Goal: Information Seeking & Learning: Learn about a topic

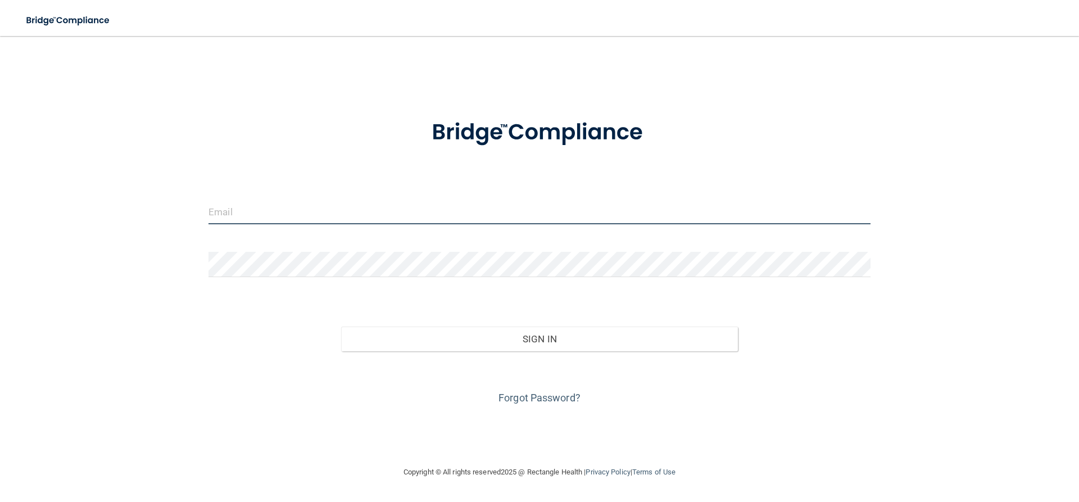
drag, startPoint x: 334, startPoint y: 199, endPoint x: 335, endPoint y: 222, distance: 22.5
click at [335, 224] on input "email" at bounding box center [539, 211] width 662 height 25
type input "[EMAIL_ADDRESS][DOMAIN_NAME]"
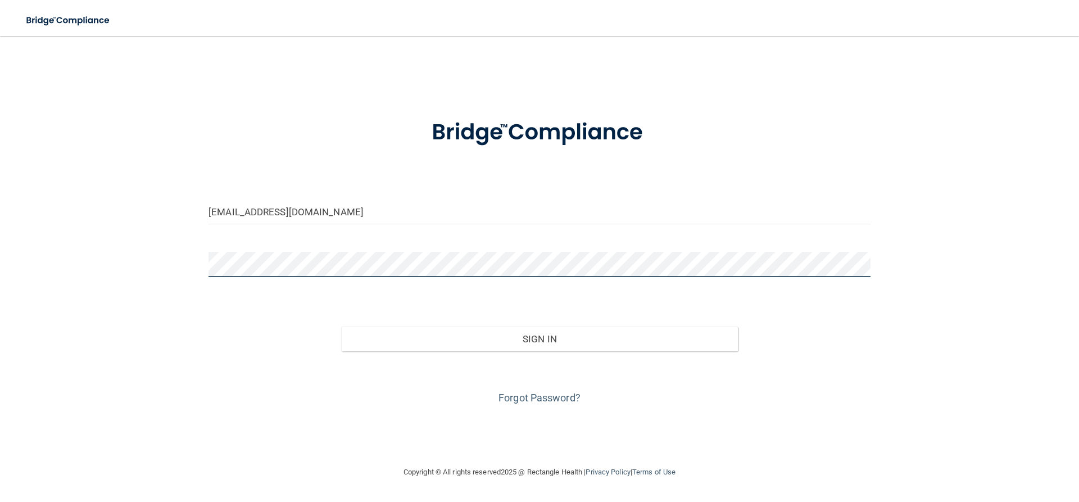
click at [341, 326] on button "Sign In" at bounding box center [539, 338] width 397 height 25
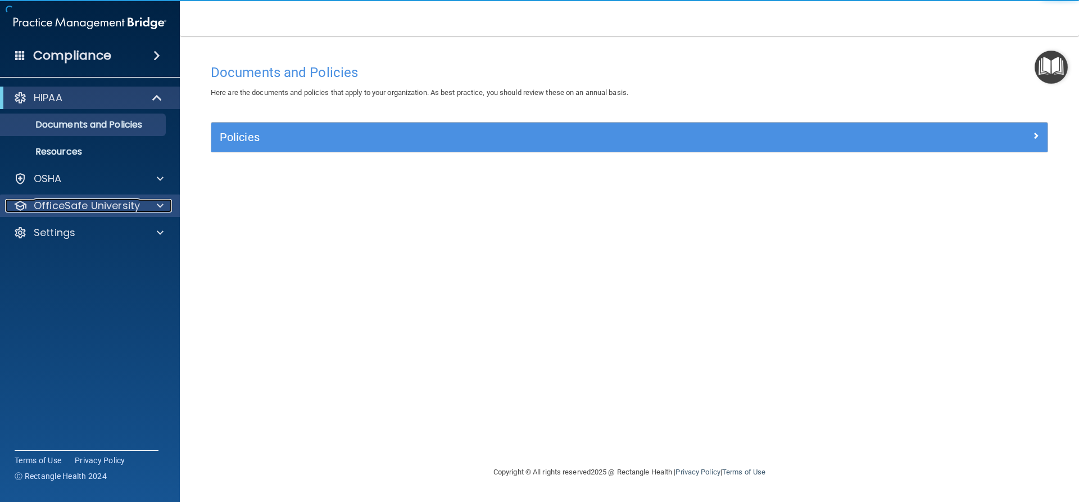
click at [96, 205] on p "OfficeSafe University" at bounding box center [87, 205] width 106 height 13
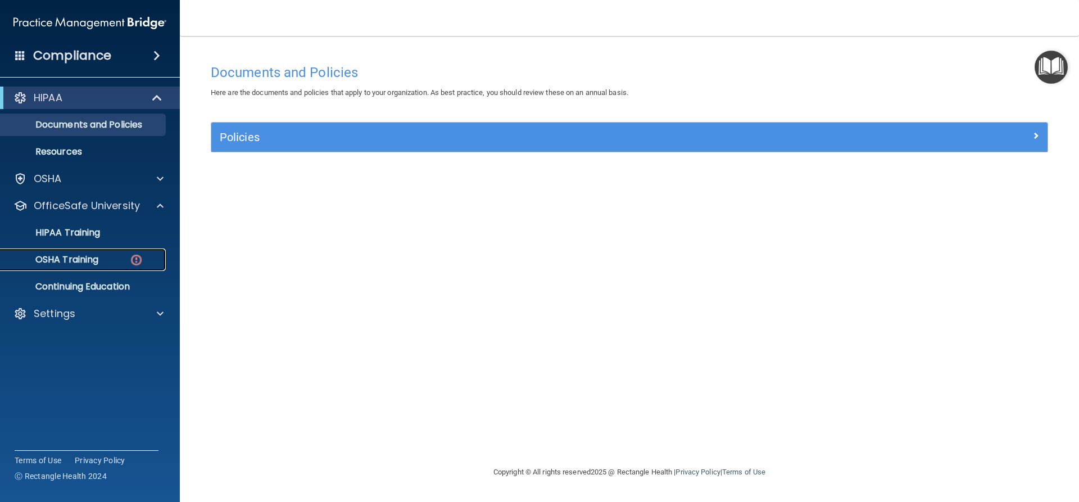
click at [110, 265] on link "OSHA Training" at bounding box center [77, 259] width 177 height 22
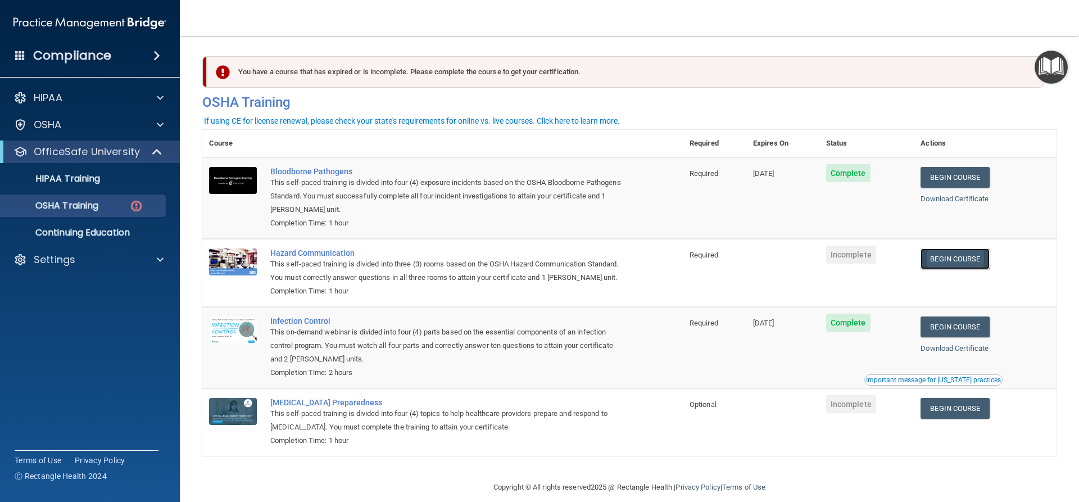
click at [947, 262] on link "Begin Course" at bounding box center [954, 258] width 69 height 21
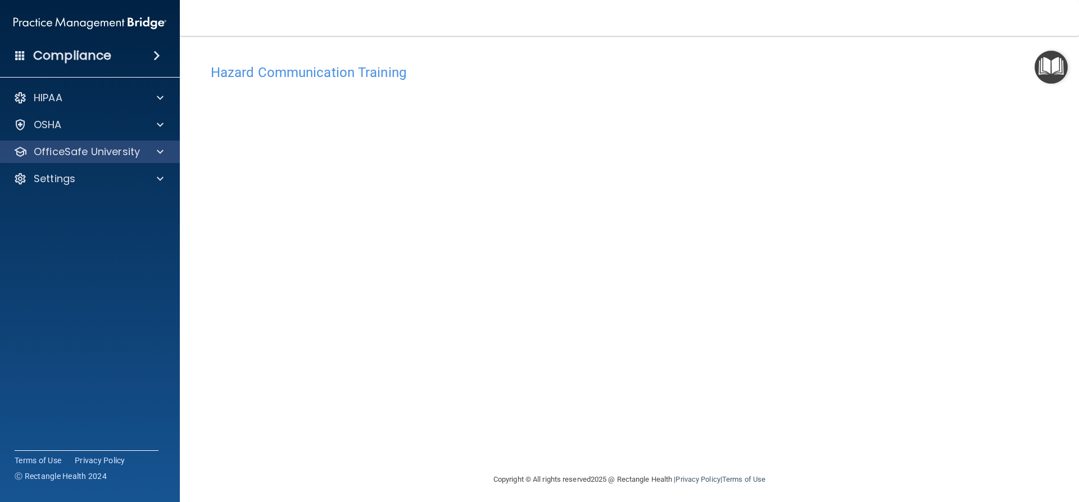
click at [117, 162] on div "OfficeSafe University" at bounding box center [90, 151] width 180 height 22
click at [131, 157] on p "OfficeSafe University" at bounding box center [87, 151] width 106 height 13
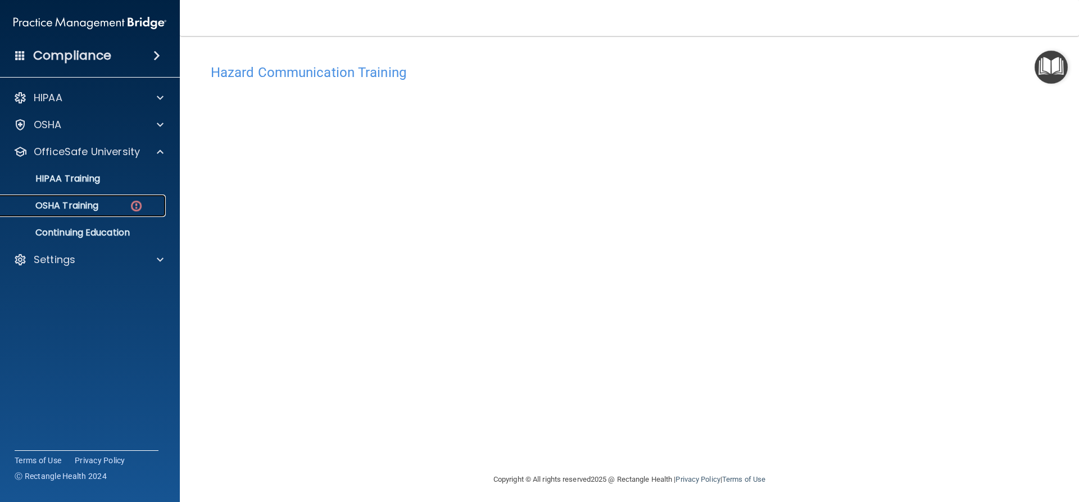
click at [144, 208] on div "OSHA Training" at bounding box center [83, 205] width 153 height 11
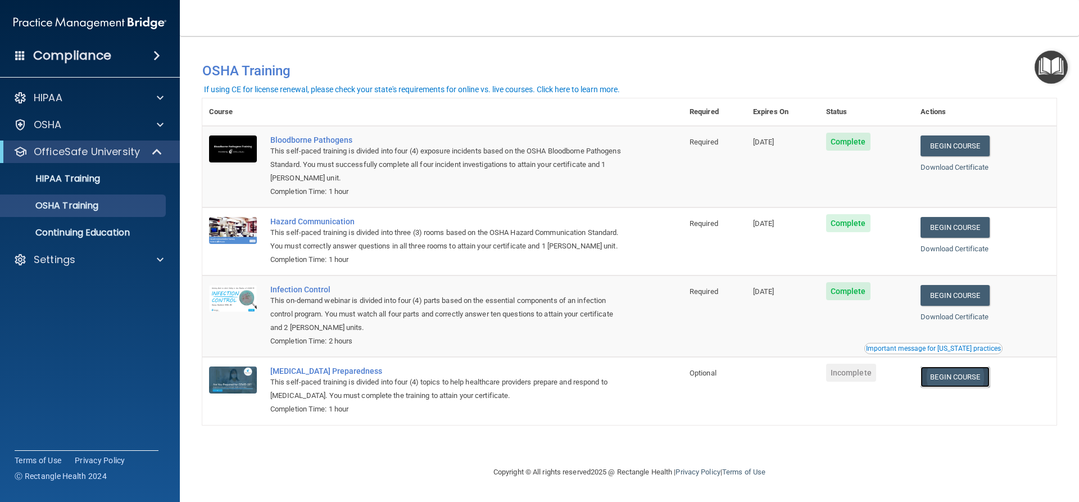
click at [956, 382] on link "Begin Course" at bounding box center [954, 376] width 69 height 21
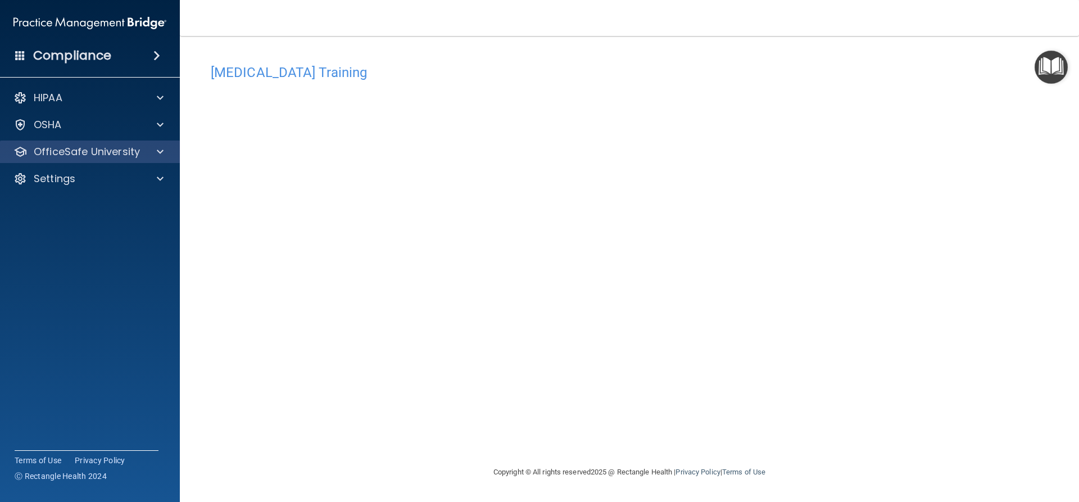
click at [79, 159] on div "OfficeSafe University" at bounding box center [90, 151] width 180 height 22
click at [94, 147] on p "OfficeSafe University" at bounding box center [87, 151] width 106 height 13
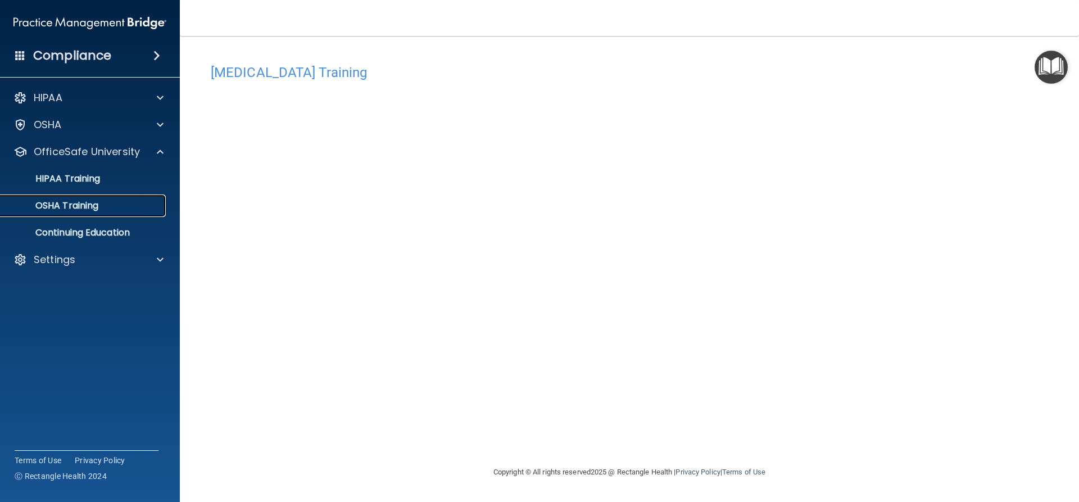
click at [81, 197] on link "OSHA Training" at bounding box center [77, 205] width 177 height 22
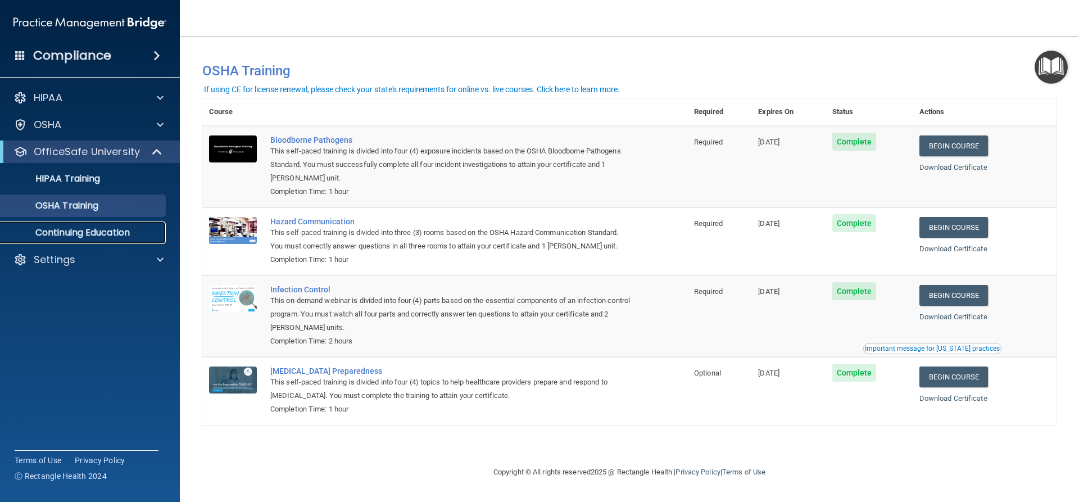
click at [57, 233] on p "Continuing Education" at bounding box center [83, 232] width 153 height 11
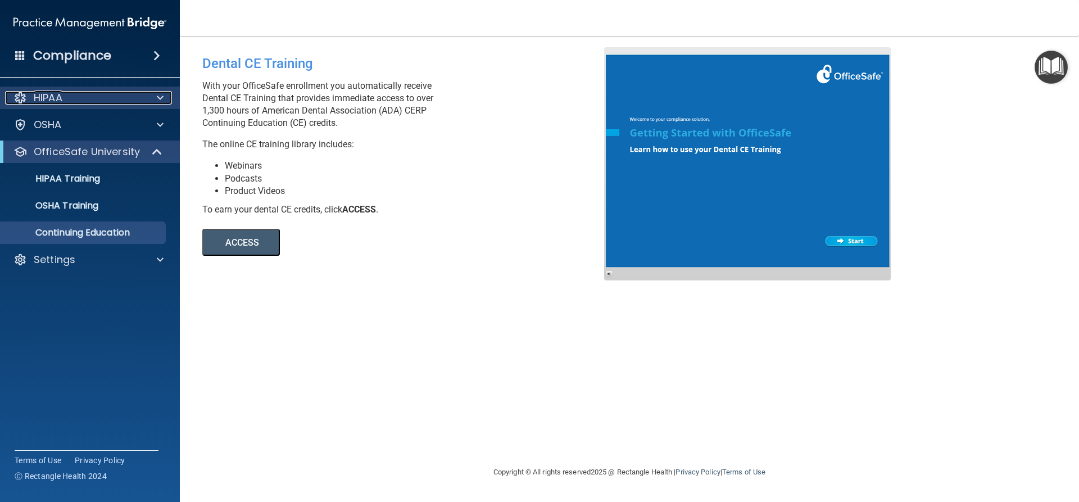
click at [58, 91] on p "HIPAA" at bounding box center [48, 97] width 29 height 13
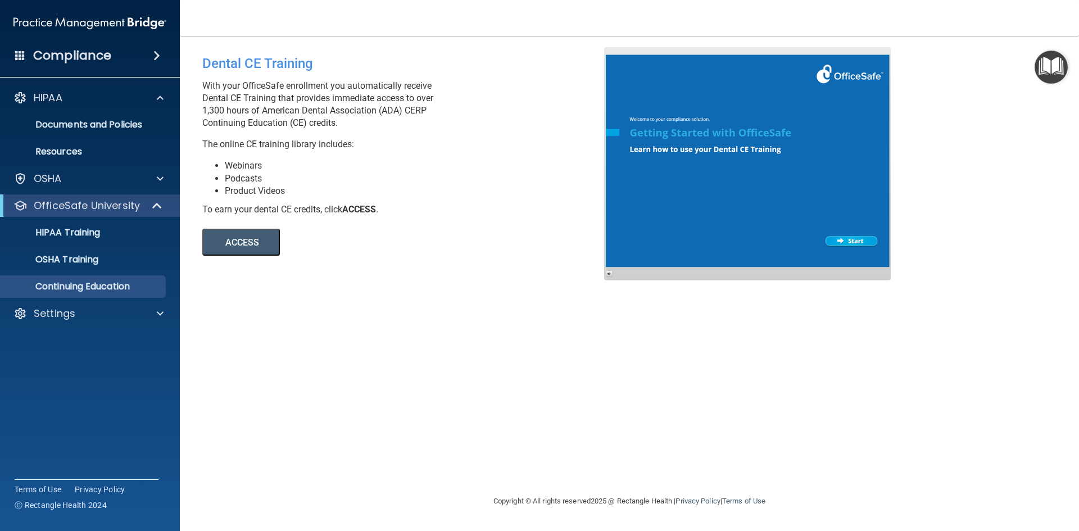
click at [155, 58] on span at bounding box center [156, 55] width 7 height 13
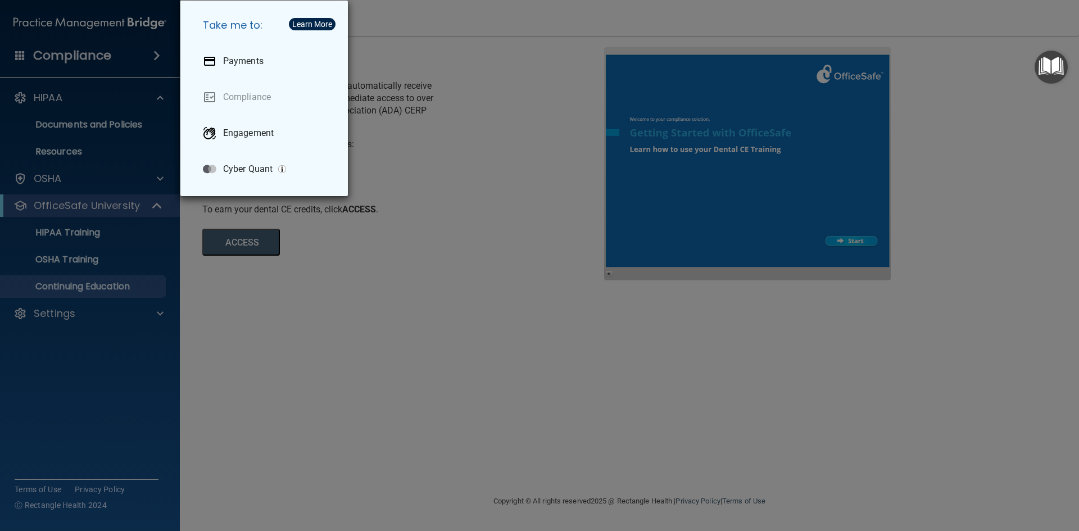
click at [143, 280] on div "Take me to: Payments Compliance Engagement Cyber Quant" at bounding box center [539, 265] width 1079 height 531
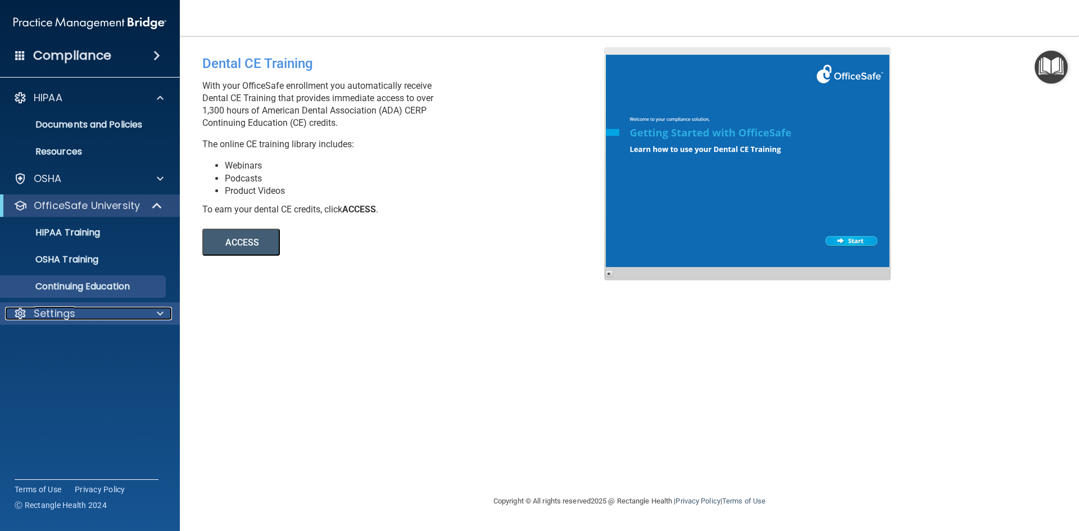
click at [74, 315] on p "Settings" at bounding box center [55, 313] width 42 height 13
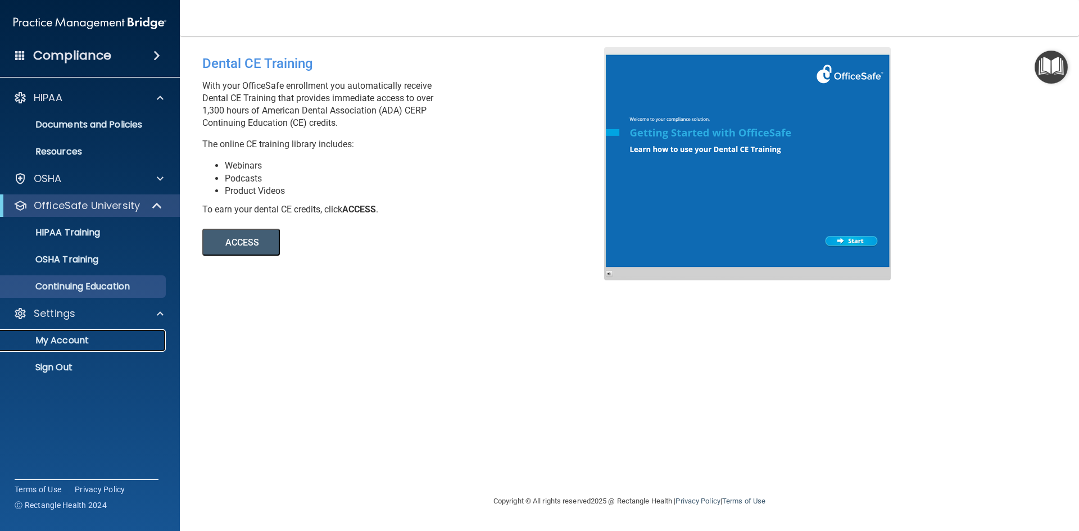
click at [78, 344] on p "My Account" at bounding box center [83, 340] width 153 height 11
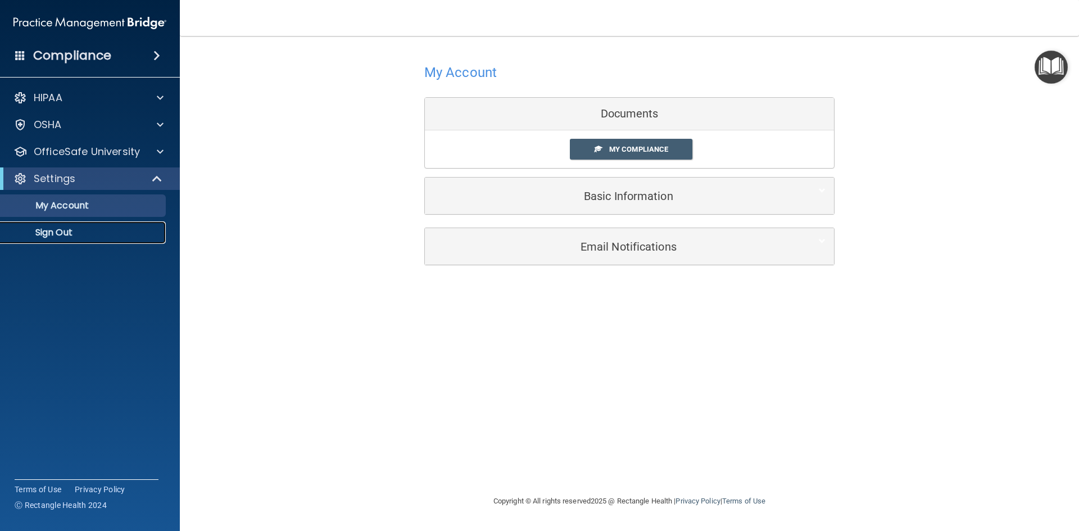
click at [65, 238] on p "Sign Out" at bounding box center [83, 232] width 153 height 11
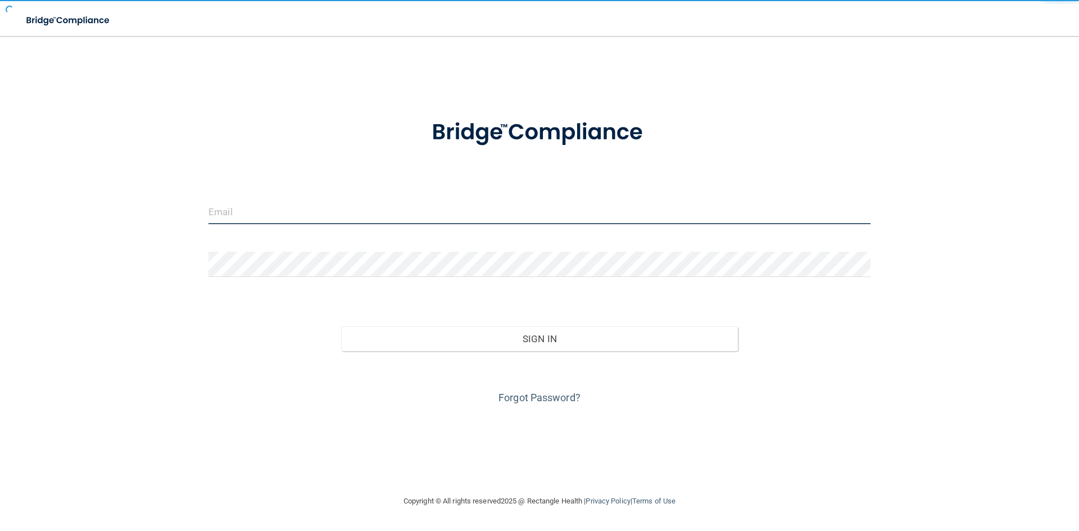
type input "[EMAIL_ADDRESS][DOMAIN_NAME]"
